Goal: Ask a question: Seek information or help from site administrators or community

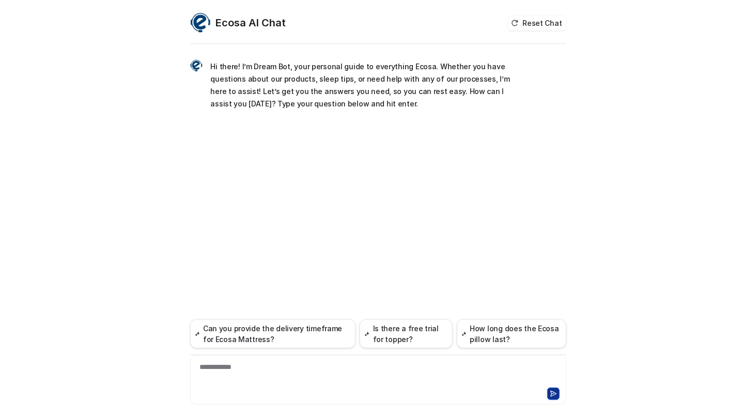
click at [85, 396] on div "**********" at bounding box center [378, 208] width 756 height 417
click at [234, 394] on div at bounding box center [378, 393] width 371 height 14
click at [368, 375] on div "**********" at bounding box center [378, 374] width 371 height 24
paste div
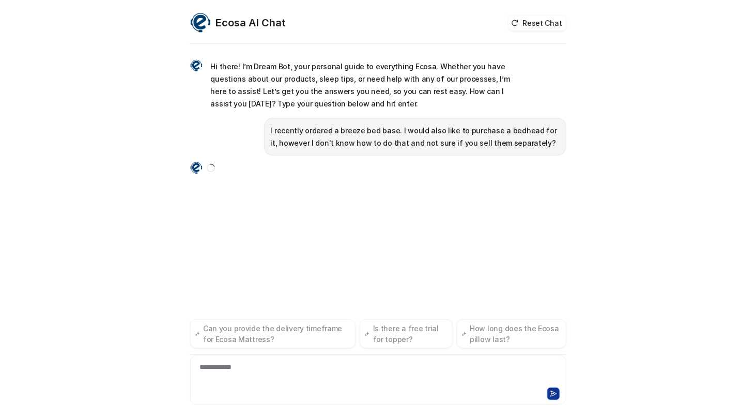
click at [598, 390] on div "**********" at bounding box center [378, 208] width 756 height 417
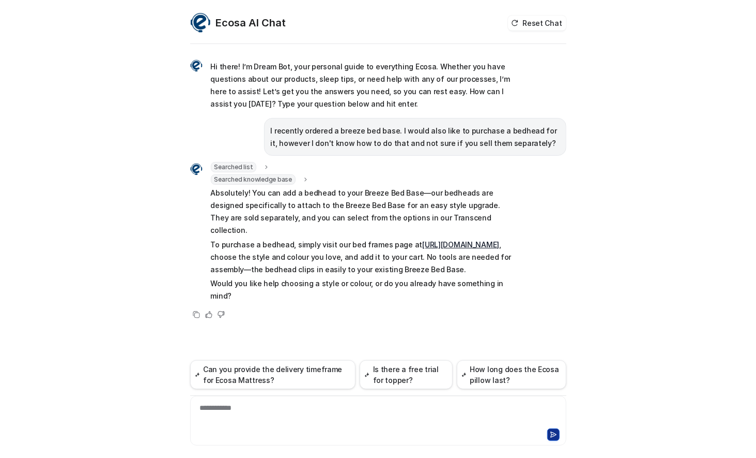
click at [422, 246] on link "https://www.ecosa.com.au/bedframe" at bounding box center [460, 244] width 77 height 9
click at [422, 245] on link "https://www.ecosa.com.au/bedframe" at bounding box center [460, 244] width 77 height 9
click at [422, 246] on link "https://www.ecosa.com.au/bedframe" at bounding box center [460, 244] width 77 height 9
click at [22, 189] on div "Ecosa AI Chat Reset Chat Hi there! I’m Dream Bot, your personal guide to everyt…" at bounding box center [378, 229] width 756 height 458
click at [35, 417] on div "Ecosa AI Chat Reset Chat Hi there! I’m Dream Bot, your personal guide to everyt…" at bounding box center [378, 229] width 756 height 458
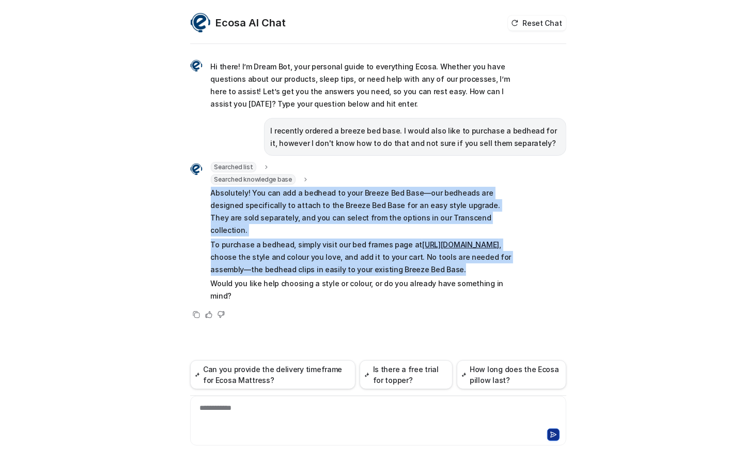
drag, startPoint x: 209, startPoint y: 193, endPoint x: 276, endPoint y: 269, distance: 100.7
click at [276, 269] on div "Searched list url : "https://www.ecosa.com.au/module/ecosafeeds/Feeds?feedid=34…" at bounding box center [351, 233] width 323 height 142
copy span "Absolutely! You can add a bedhead to your Breeze Bed Base—our bedheads are desi…"
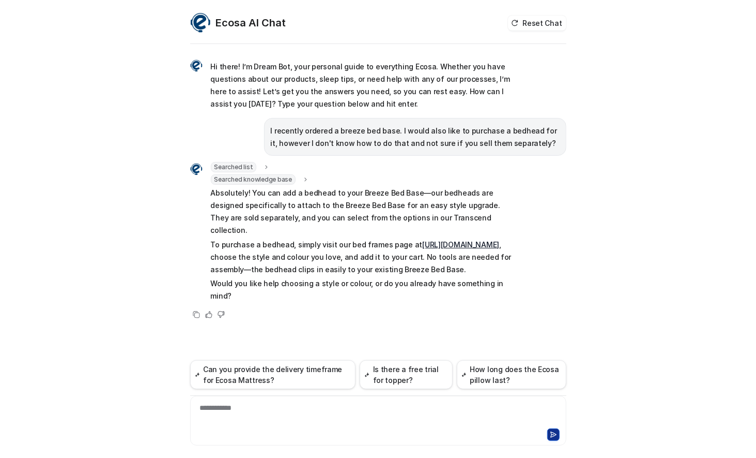
drag, startPoint x: 57, startPoint y: 438, endPoint x: 95, endPoint y: 409, distance: 48.0
click at [57, 417] on div "Ecosa AI Chat Reset Chat Hi there! I’m Dream Bot, your personal guide to everyt…" at bounding box center [378, 229] width 756 height 458
click at [383, 205] on p "Absolutely! You can add a bedhead to your Breeze Bed Base—our bedheads are desi…" at bounding box center [362, 212] width 302 height 50
click at [422, 240] on link "https://www.ecosa.com.au/bedframe" at bounding box center [460, 244] width 77 height 9
click at [422, 244] on link "https://www.ecosa.com.au/bedframe" at bounding box center [460, 244] width 77 height 9
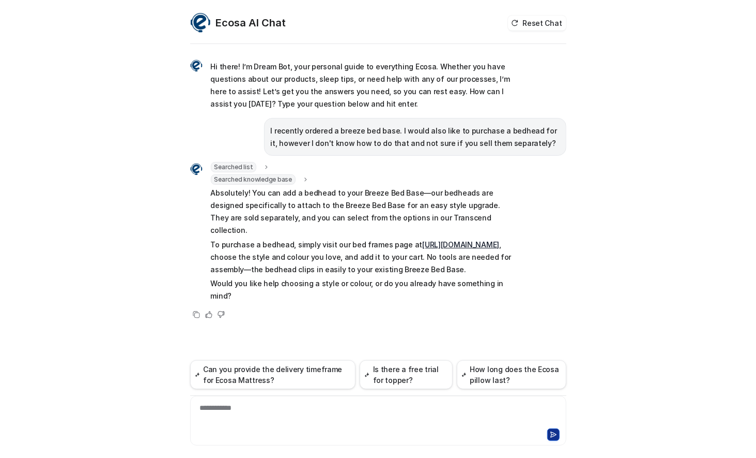
drag, startPoint x: 7, startPoint y: 151, endPoint x: 21, endPoint y: 159, distance: 16.4
click at [7, 151] on div "Ecosa AI Chat Reset Chat Hi there! I’m Dream Bot, your personal guide to everyt…" at bounding box center [378, 229] width 756 height 458
click at [324, 417] on div at bounding box center [378, 433] width 371 height 14
click at [319, 417] on div "**********" at bounding box center [378, 414] width 371 height 24
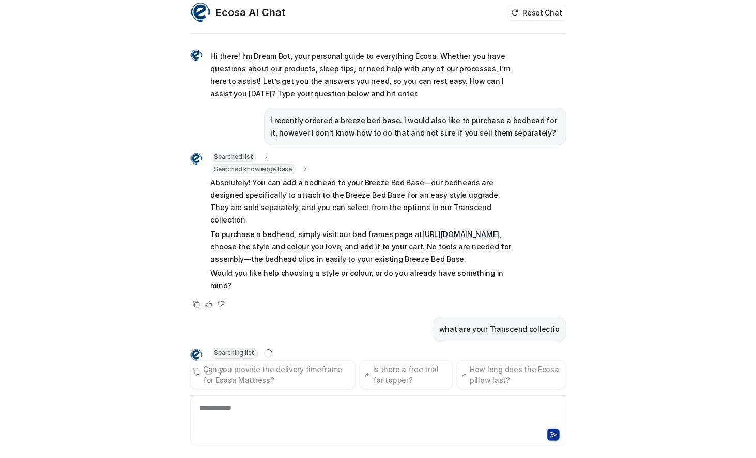
scroll to position [27, 0]
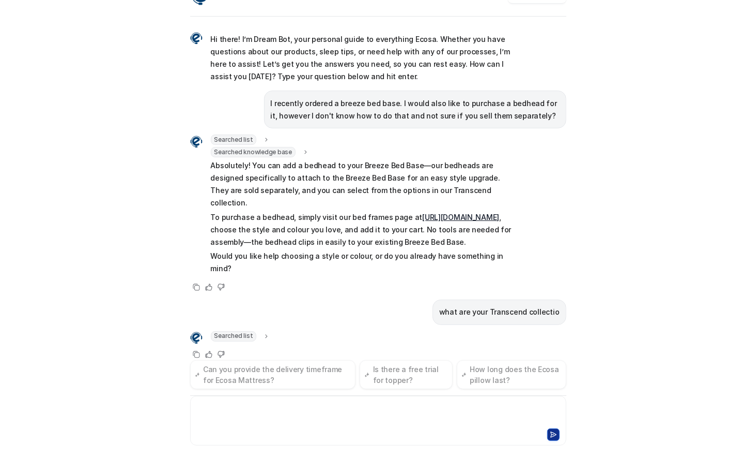
click at [292, 417] on div at bounding box center [378, 414] width 371 height 24
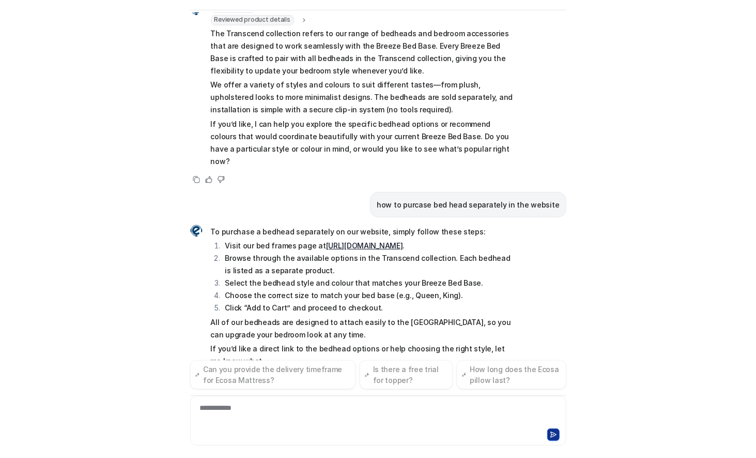
scroll to position [334, 0]
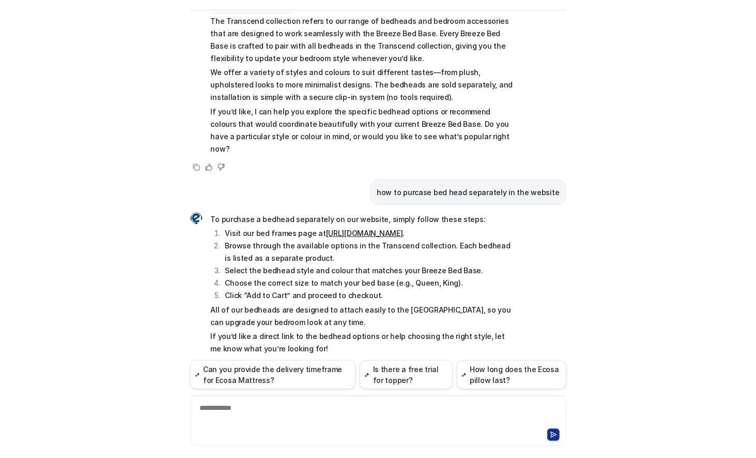
click at [279, 405] on div "**********" at bounding box center [378, 414] width 371 height 24
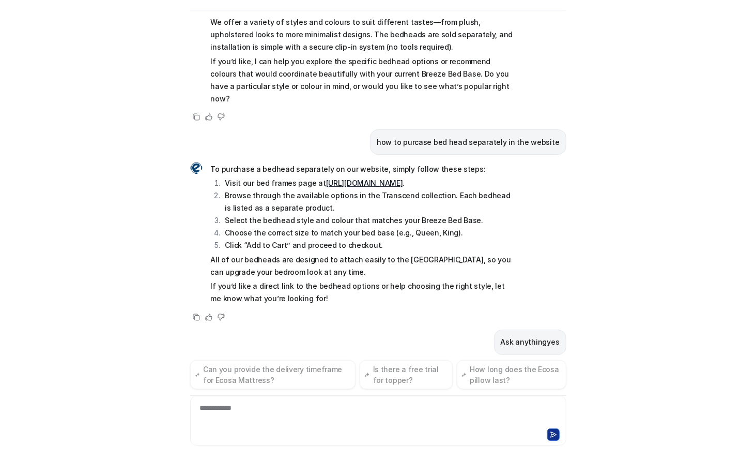
click at [279, 405] on div "**********" at bounding box center [378, 414] width 371 height 24
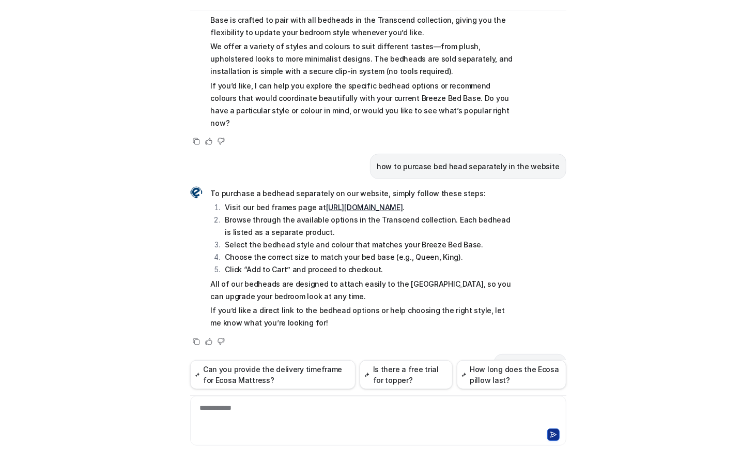
scroll to position [318, 0]
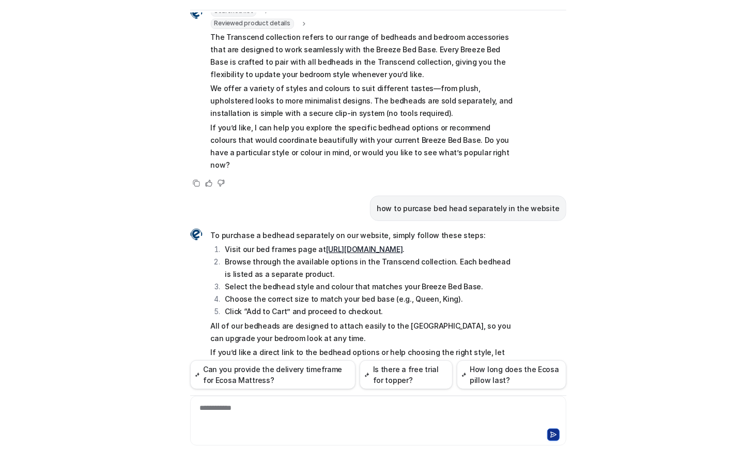
click at [391, 245] on link "https://www.ecosa.com.au/bedframe" at bounding box center [364, 249] width 77 height 9
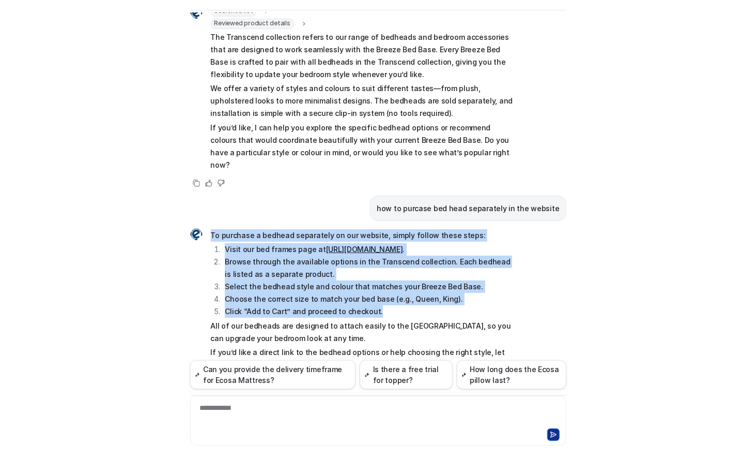
drag, startPoint x: 376, startPoint y: 281, endPoint x: 203, endPoint y: 214, distance: 185.6
click at [203, 227] on div "To purchase a bedhead separately on our website, simply follow these steps: Vis…" at bounding box center [351, 300] width 323 height 146
copy span "To purchase a bedhead separately on our website, simply follow these steps: Vis…"
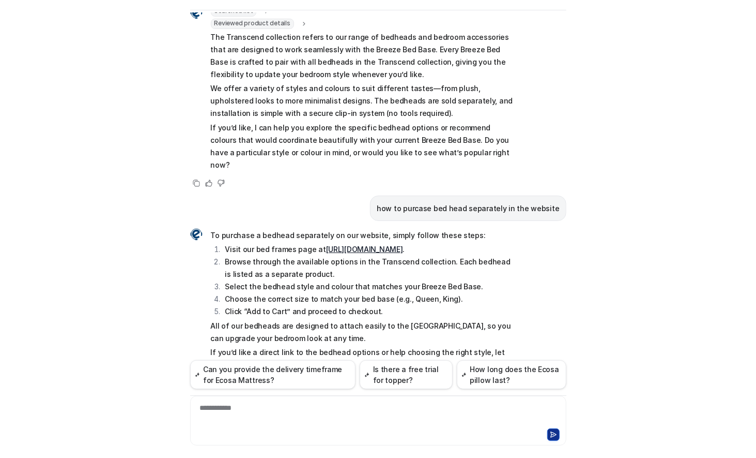
click at [344, 319] on p "All of our bedheads are designed to attach easily to the Breeze Bed Base, so yo…" at bounding box center [362, 331] width 302 height 25
click at [41, 221] on div "Ecosa AI Chat Reset Chat Hi there! I’m Dream Bot, your personal guide to everyt…" at bounding box center [378, 229] width 756 height 458
click at [327, 413] on div at bounding box center [378, 414] width 371 height 24
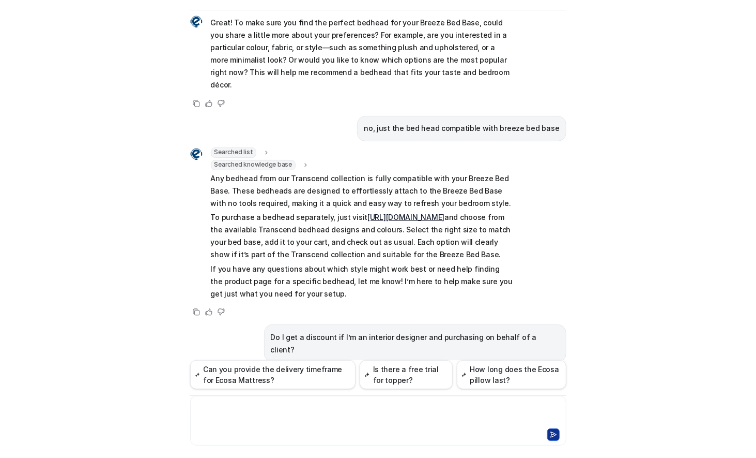
scroll to position [820, 0]
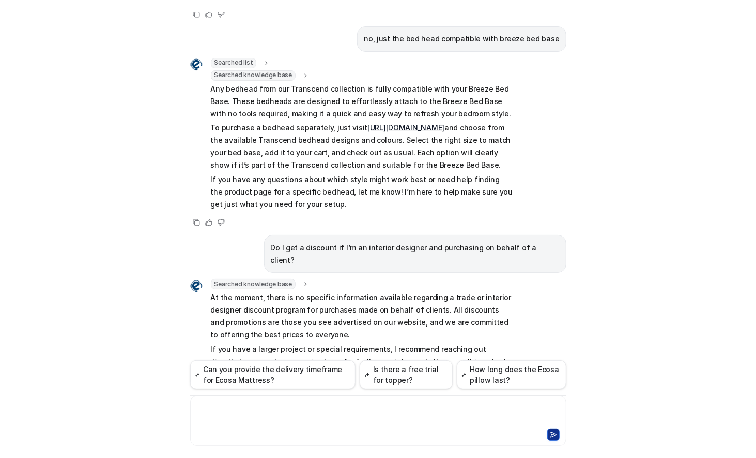
click at [494, 241] on p "Do I get a discount if I’m an interior designer and purchasing on behalf of a c…" at bounding box center [415, 253] width 289 height 25
click at [144, 142] on div "Ecosa AI Chat Reset Chat Hi there! I’m Dream Bot, your personal guide to everyt…" at bounding box center [378, 229] width 756 height 458
click at [319, 408] on div at bounding box center [378, 414] width 371 height 24
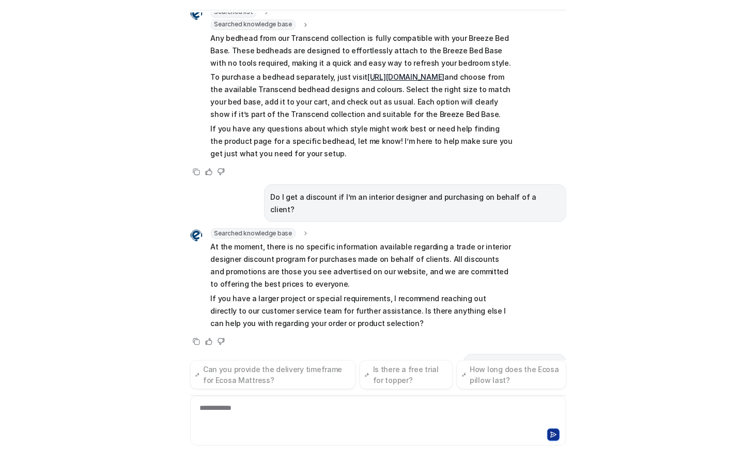
scroll to position [888, 0]
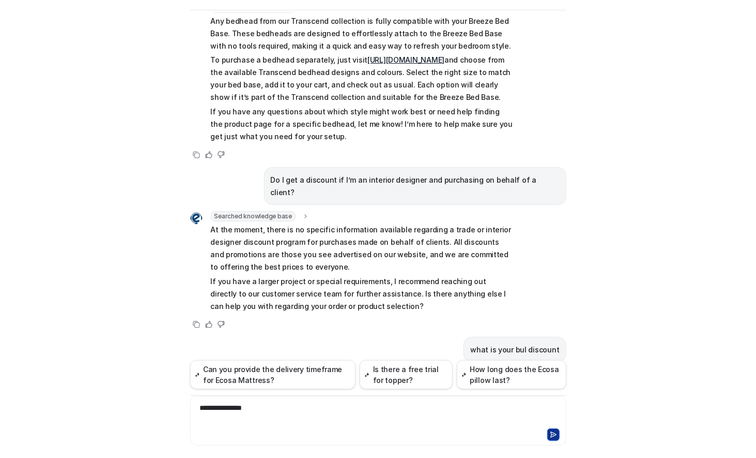
click at [507, 343] on p "what is your bul discount" at bounding box center [514, 349] width 89 height 12
copy span "what is your bul discount"
click at [367, 402] on div "**********" at bounding box center [378, 414] width 371 height 24
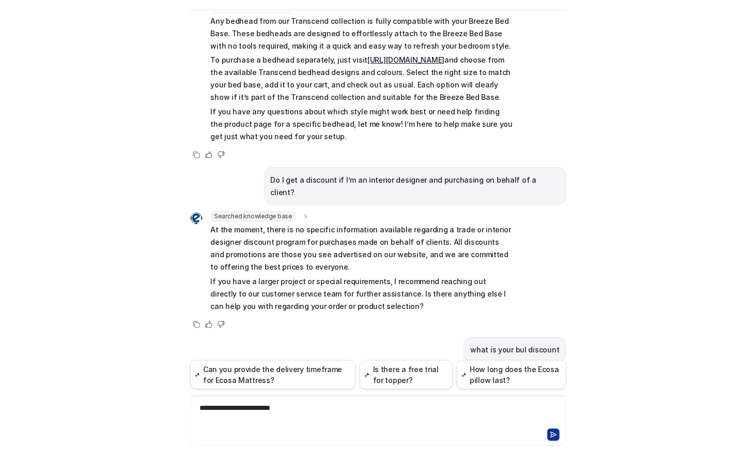
click at [246, 409] on div "**********" at bounding box center [378, 414] width 371 height 24
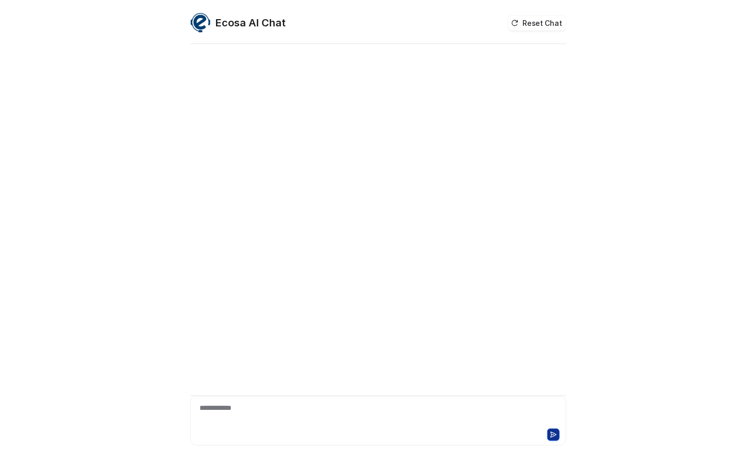
drag, startPoint x: 39, startPoint y: 319, endPoint x: 45, endPoint y: 319, distance: 6.2
click at [39, 319] on div "**********" at bounding box center [378, 229] width 756 height 458
click at [302, 416] on div at bounding box center [377, 414] width 371 height 24
click at [317, 411] on div at bounding box center [377, 414] width 371 height 24
paste div
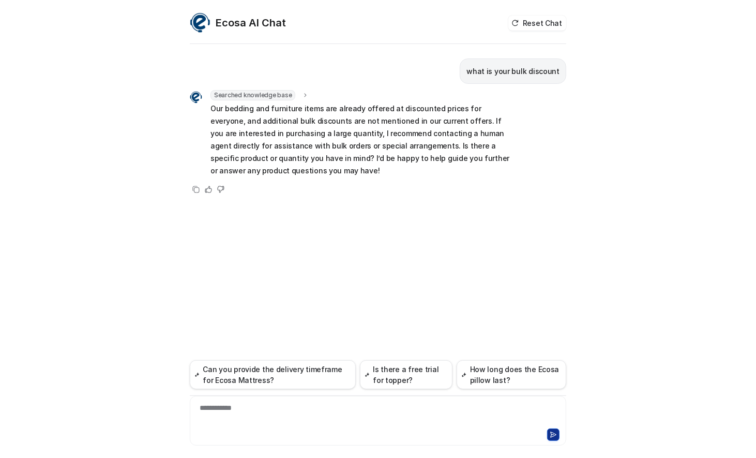
drag, startPoint x: 447, startPoint y: 431, endPoint x: 447, endPoint y: 422, distance: 9.3
click at [447, 431] on div at bounding box center [469, 434] width 180 height 12
click at [354, 413] on div "**********" at bounding box center [377, 414] width 371 height 24
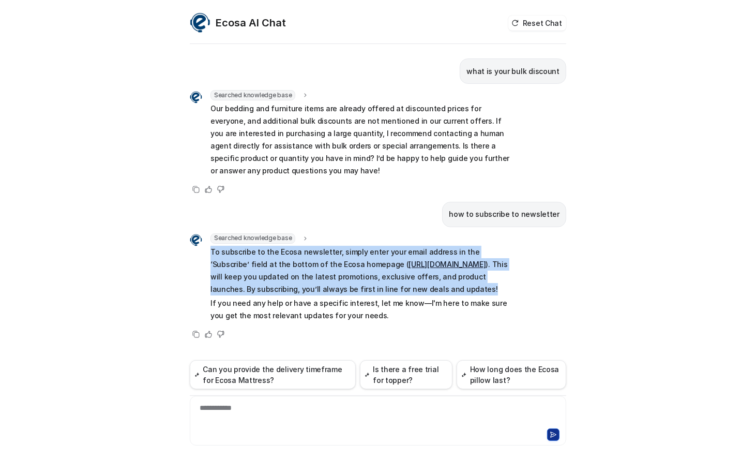
drag, startPoint x: 399, startPoint y: 287, endPoint x: 207, endPoint y: 254, distance: 195.1
click at [207, 254] on div "Searched knowledge base search_queries : [ "newsletter subscription", "how to s…" at bounding box center [351, 278] width 323 height 90
copy p "To subscribe to the Ecosa newsletter, simply enter your email address in the ‘S…"
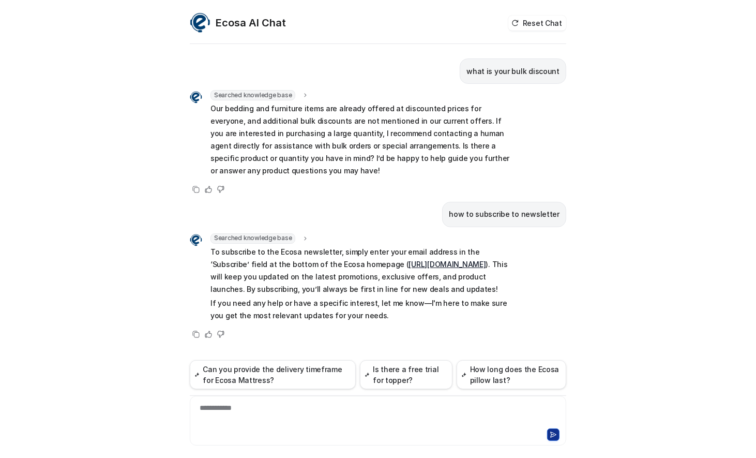
click at [37, 442] on div "**********" at bounding box center [378, 229] width 756 height 458
click at [292, 415] on div "**********" at bounding box center [377, 414] width 371 height 24
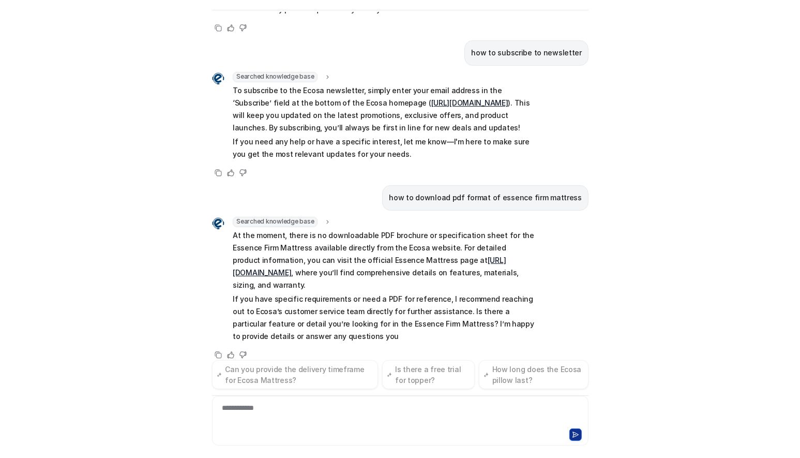
scroll to position [141, 0]
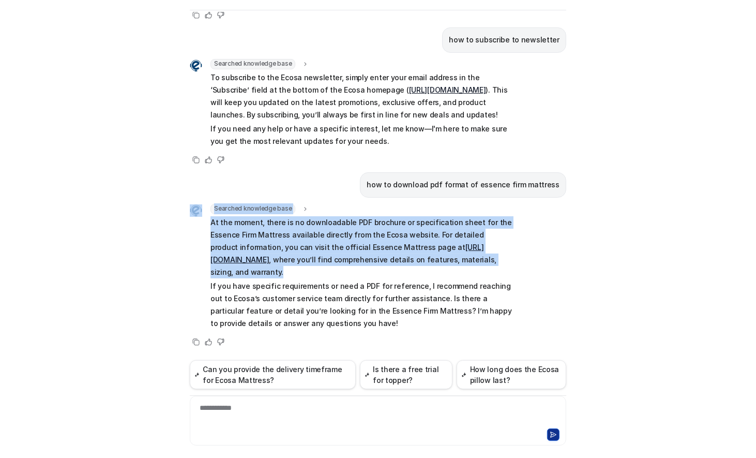
drag, startPoint x: 348, startPoint y: 271, endPoint x: 195, endPoint y: 225, distance: 159.3
click at [195, 225] on div "Searched knowledge base search_queries : [ "Essence Firm Mattress PDF download"…" at bounding box center [351, 268] width 323 height 128
copy div "Searched knowledge base search_queries : [ "Essence Firm Mattress PDF download"…"
click at [358, 261] on link "[URL][DOMAIN_NAME]" at bounding box center [346, 252] width 273 height 21
click at [401, 274] on p "At the moment, there is no downloadable PDF brochure or specification sheet for…" at bounding box center [361, 247] width 302 height 62
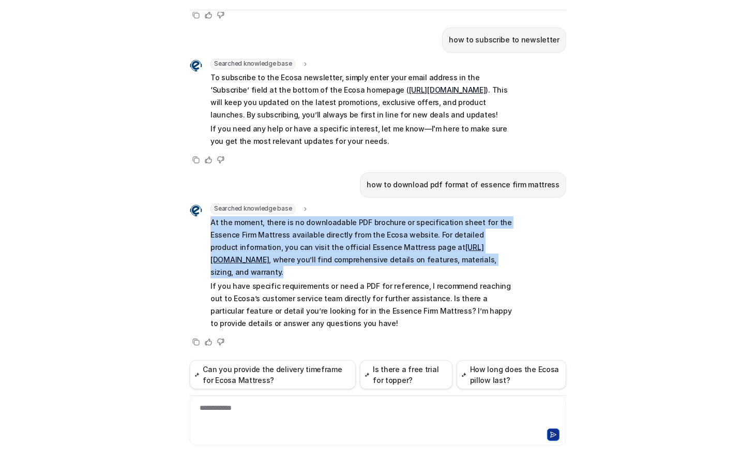
drag, startPoint x: 344, startPoint y: 271, endPoint x: 204, endPoint y: 219, distance: 149.5
click at [204, 219] on div "Searched knowledge base search_queries : [ "Essence Firm Mattress PDF download"…" at bounding box center [351, 268] width 323 height 128
copy p "At the moment, there is no downloadable PDF brochure or specification sheet for…"
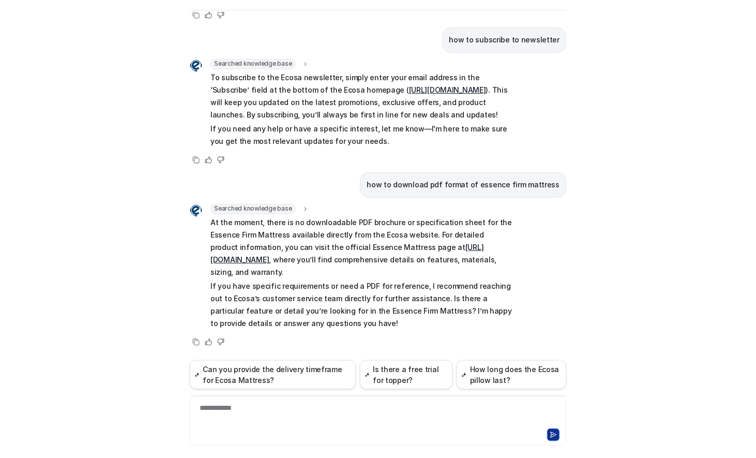
drag, startPoint x: 348, startPoint y: 432, endPoint x: 362, endPoint y: 410, distance: 25.7
click at [348, 432] on div at bounding box center [377, 433] width 371 height 14
click at [393, 428] on div at bounding box center [469, 434] width 180 height 12
click at [21, 199] on div "Ecosa AI Chat Reset Chat what is your bulk discount Searched knowledge base sea…" at bounding box center [378, 229] width 756 height 458
click at [39, 147] on div "Ecosa AI Chat Reset Chat what is your bulk discount Searched knowledge base sea…" at bounding box center [378, 229] width 756 height 458
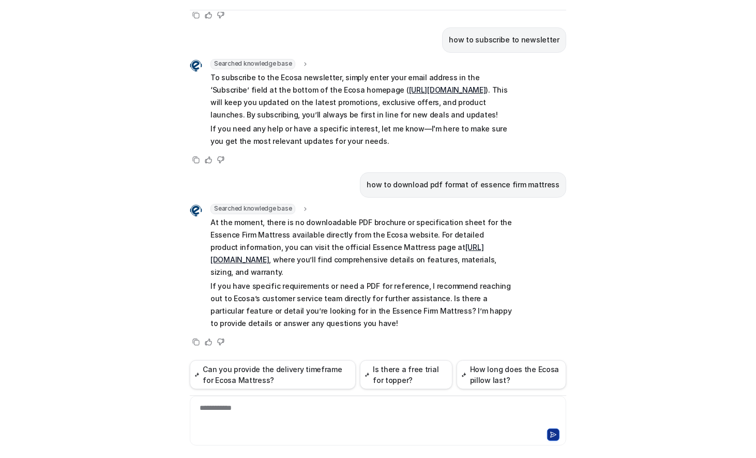
click at [29, 86] on div "Ecosa AI Chat Reset Chat what is your bulk discount Searched knowledge base sea…" at bounding box center [378, 229] width 756 height 458
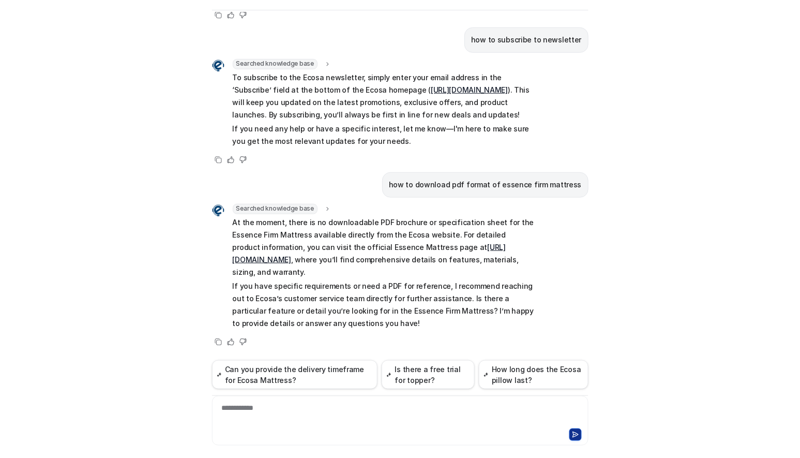
click at [109, 446] on div "Ecosa AI Chat Reset Chat what is your bulk discount Searched knowledge base sea…" at bounding box center [400, 229] width 800 height 458
click at [271, 417] on div "**********" at bounding box center [400, 414] width 371 height 24
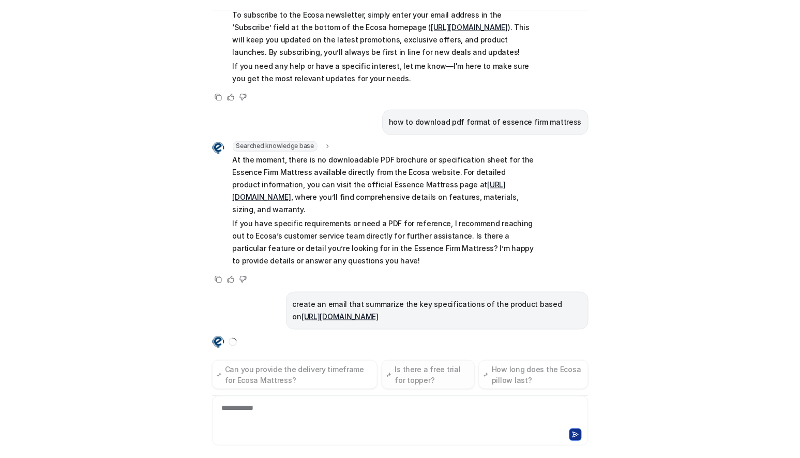
scroll to position [220, 0]
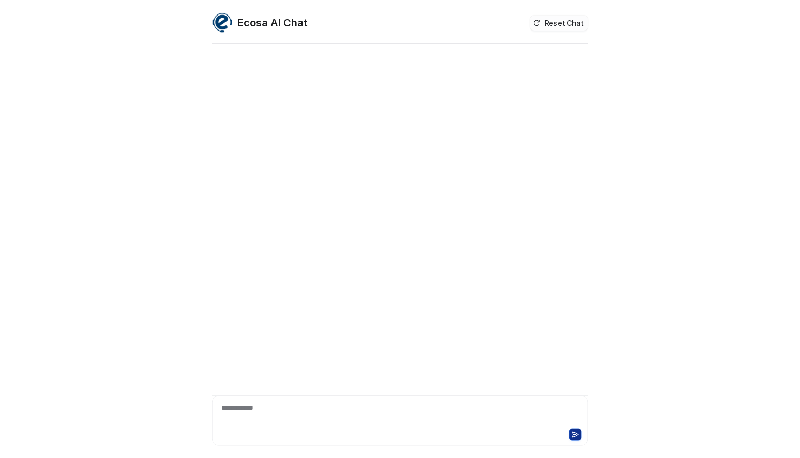
click at [559, 19] on button "Reset Chat" at bounding box center [559, 23] width 58 height 15
click at [360, 413] on div "**********" at bounding box center [400, 414] width 371 height 24
click at [333, 417] on div at bounding box center [400, 414] width 371 height 24
click at [22, 227] on div "**********" at bounding box center [400, 229] width 800 height 458
click at [352, 420] on div "**********" at bounding box center [400, 414] width 371 height 24
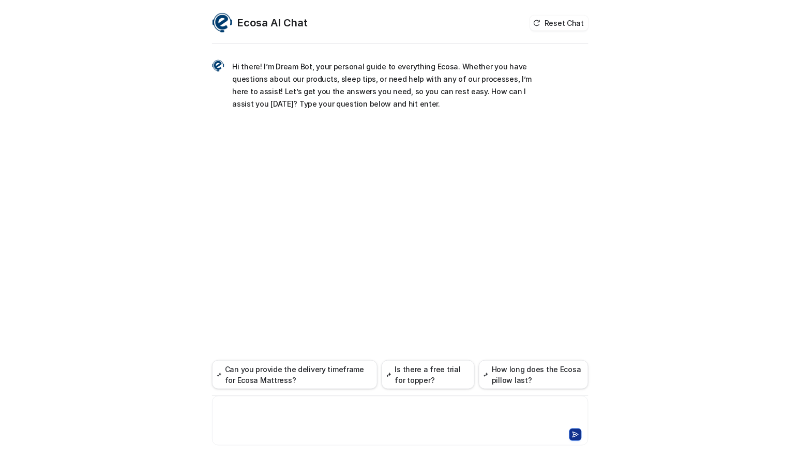
click at [313, 422] on div at bounding box center [400, 414] width 371 height 24
paste div
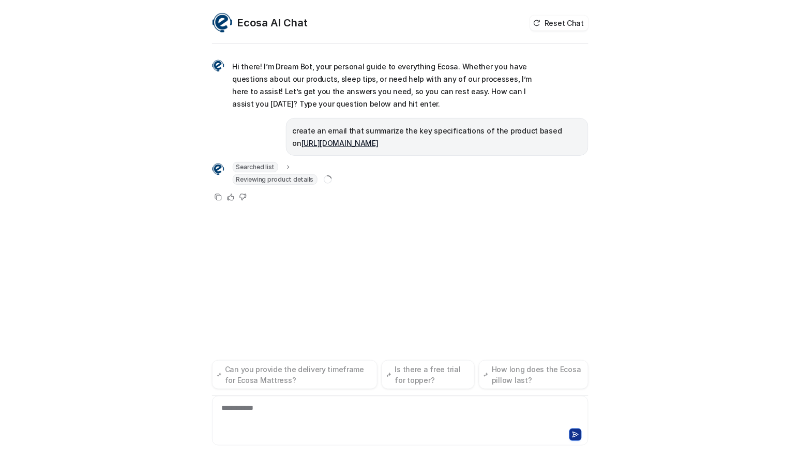
click at [109, 239] on div "**********" at bounding box center [400, 229] width 800 height 458
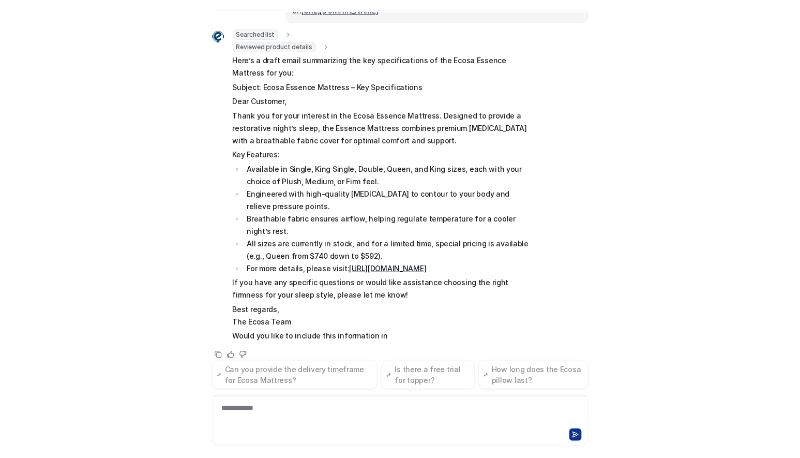
scroll to position [111, 0]
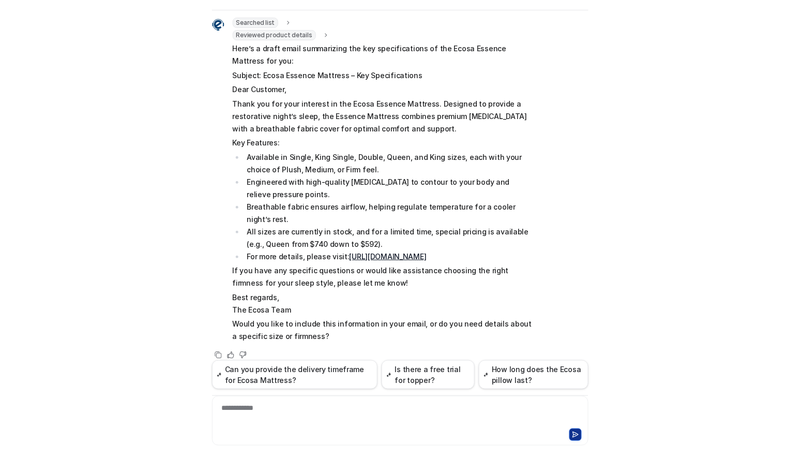
drag, startPoint x: 135, startPoint y: 435, endPoint x: 179, endPoint y: 436, distance: 44.5
click at [135, 435] on div "Ecosa AI Chat Reset Chat Hi there! I’m Dream Bot, your personal guide to everyt…" at bounding box center [400, 229] width 800 height 458
click at [173, 225] on div "Ecosa AI Chat Reset Chat Hi there! I’m Dream Bot, your personal guide to everyt…" at bounding box center [400, 229] width 800 height 458
click at [131, 424] on div "Ecosa AI Chat Reset Chat Hi there! I’m Dream Bot, your personal guide to everyt…" at bounding box center [400, 229] width 800 height 458
